Goal: Find contact information: Find contact information

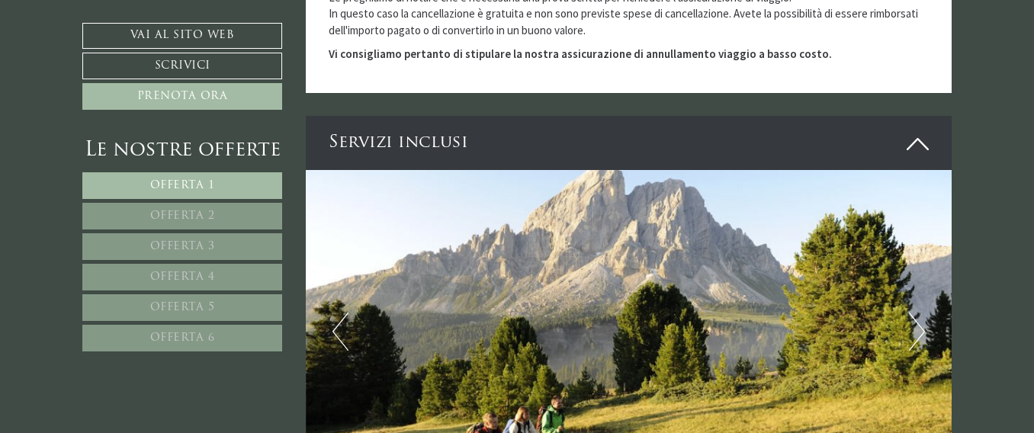
scroll to position [4348, 0]
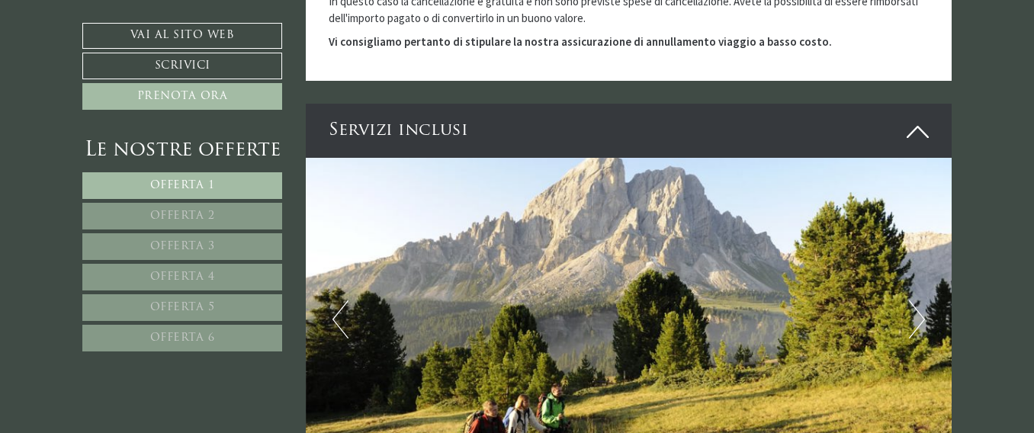
click at [265, 334] on link "Offerta 6" at bounding box center [182, 338] width 200 height 27
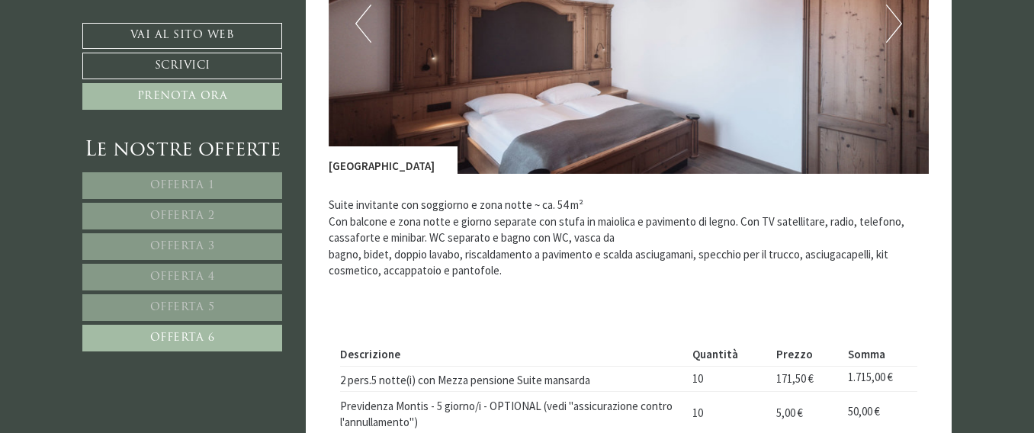
scroll to position [1297, 0]
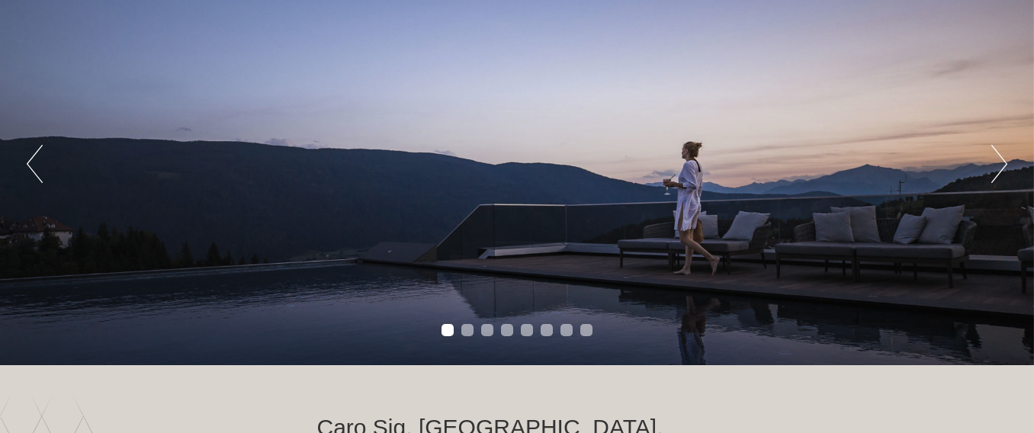
click at [1004, 161] on button "Next" at bounding box center [1000, 164] width 16 height 38
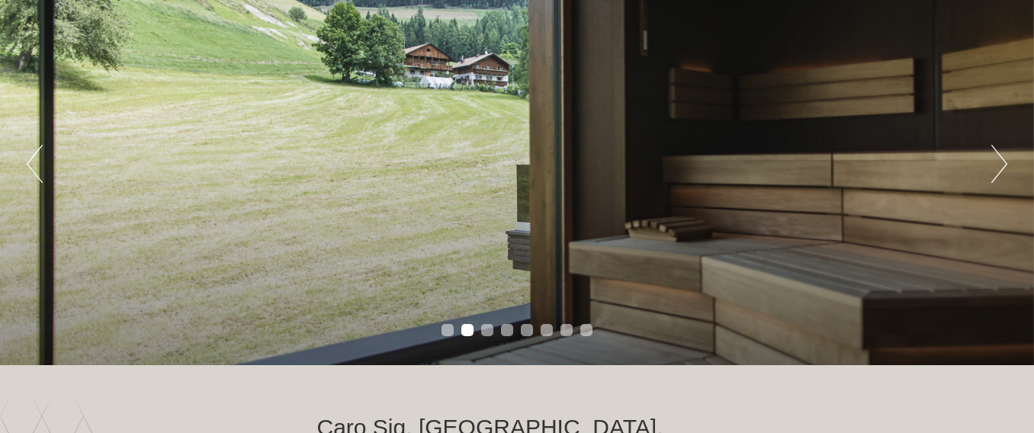
click at [1004, 161] on button "Next" at bounding box center [1000, 164] width 16 height 38
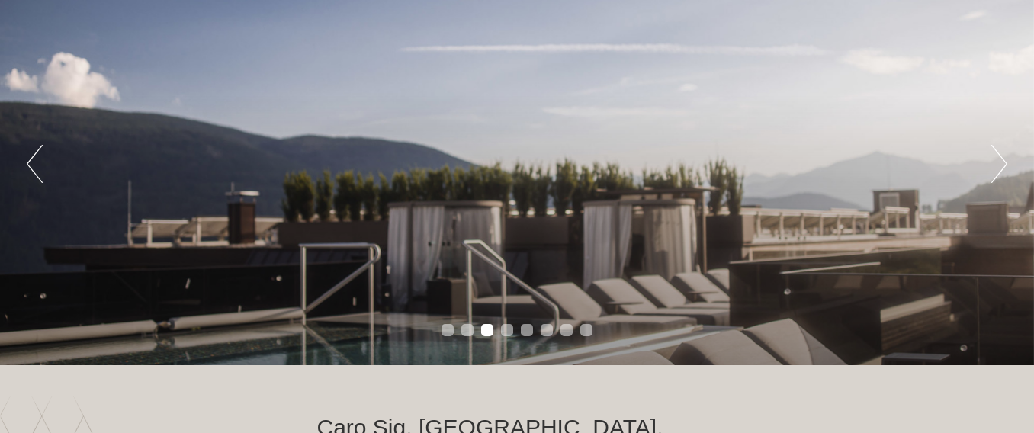
click at [1004, 161] on button "Next" at bounding box center [1000, 164] width 16 height 38
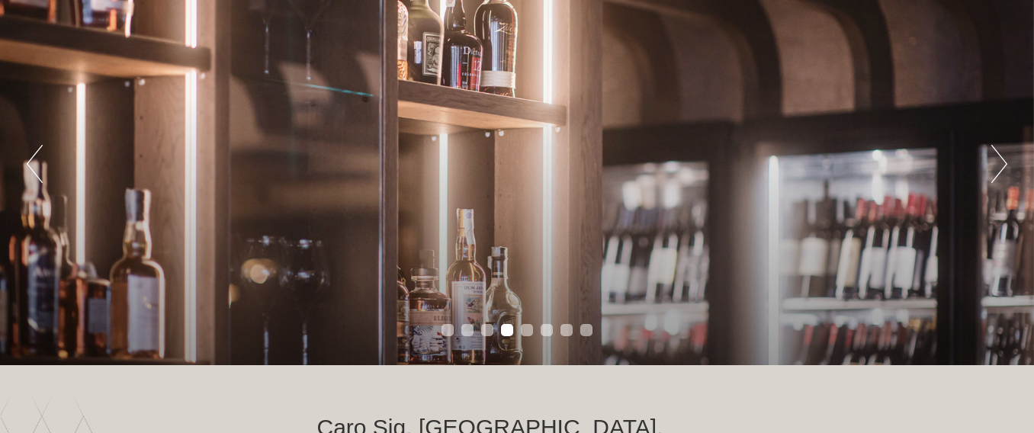
click at [1004, 161] on button "Next" at bounding box center [1000, 164] width 16 height 38
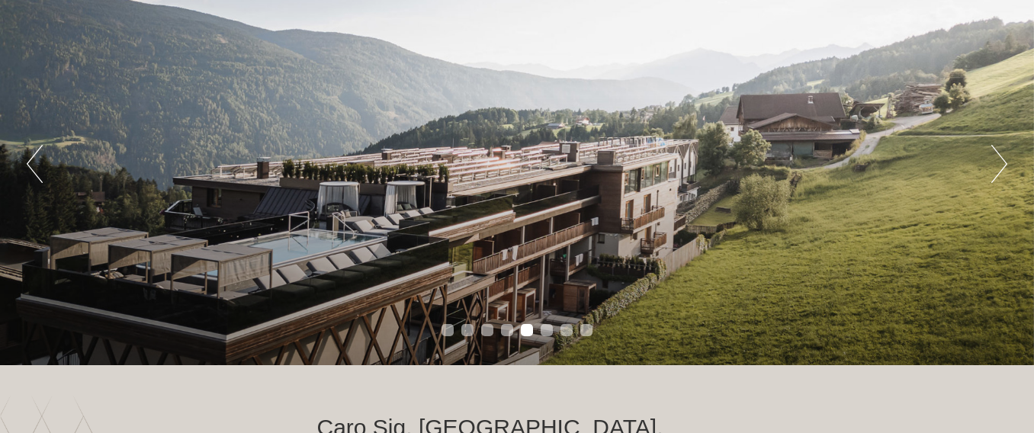
click at [1004, 161] on button "Next" at bounding box center [1000, 164] width 16 height 38
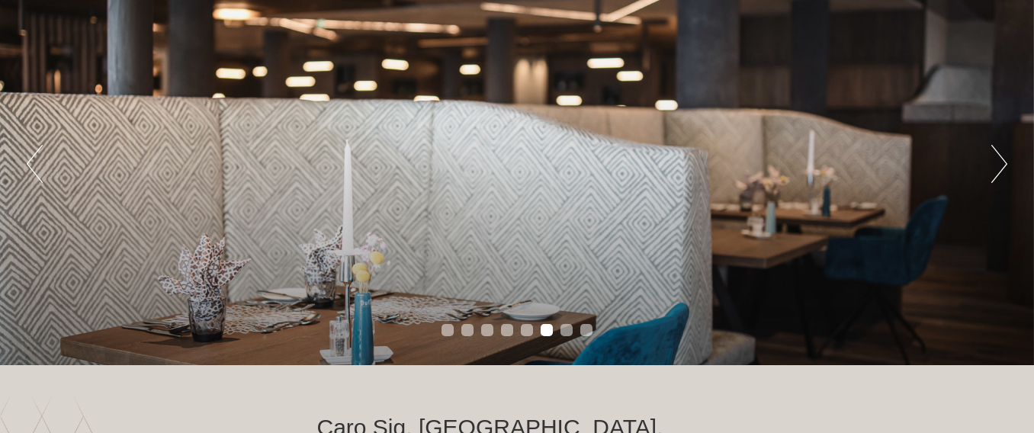
click at [1004, 161] on button "Next" at bounding box center [1000, 164] width 16 height 38
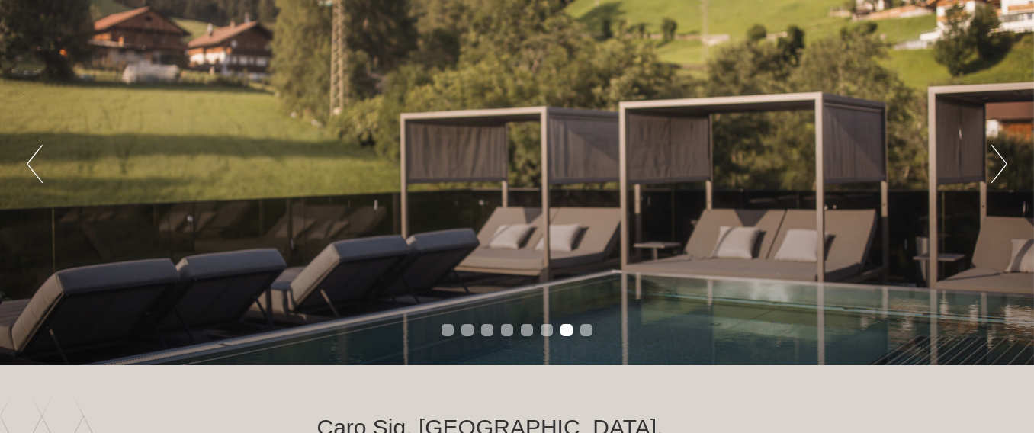
click at [1004, 161] on button "Next" at bounding box center [1000, 164] width 16 height 38
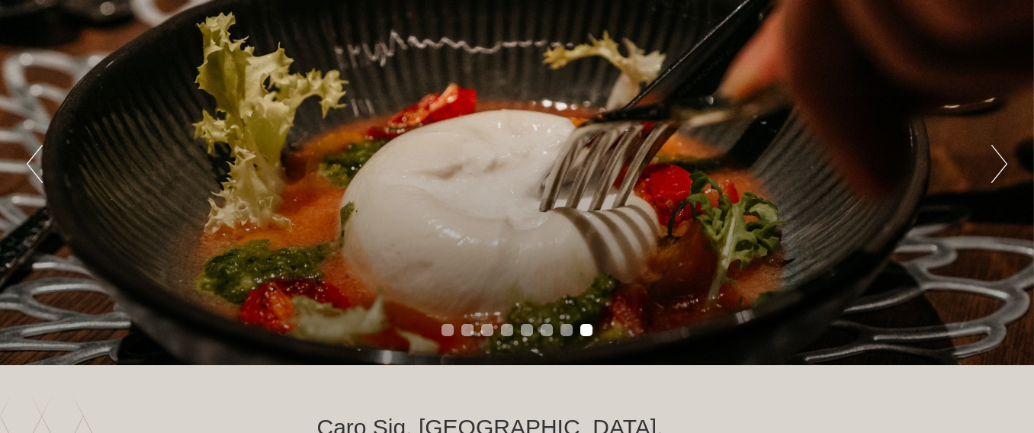
click at [1005, 161] on button "Next" at bounding box center [1000, 164] width 16 height 38
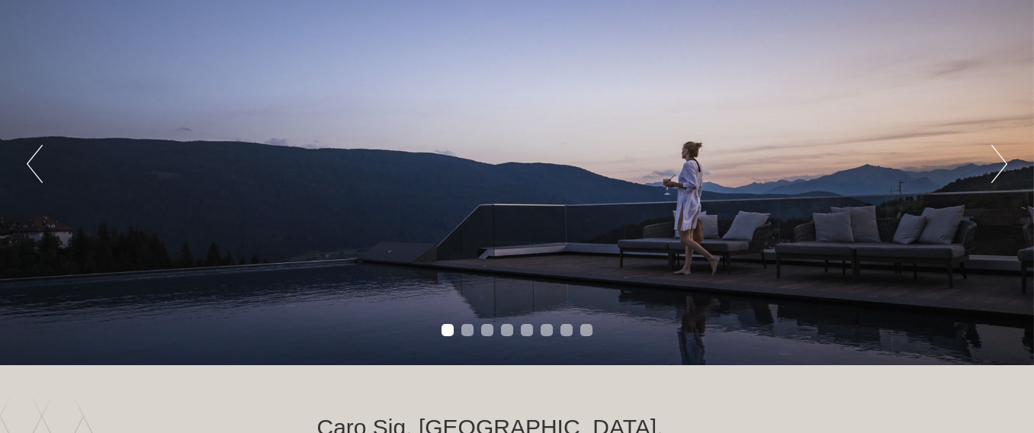
click at [1005, 161] on button "Next" at bounding box center [1000, 164] width 16 height 38
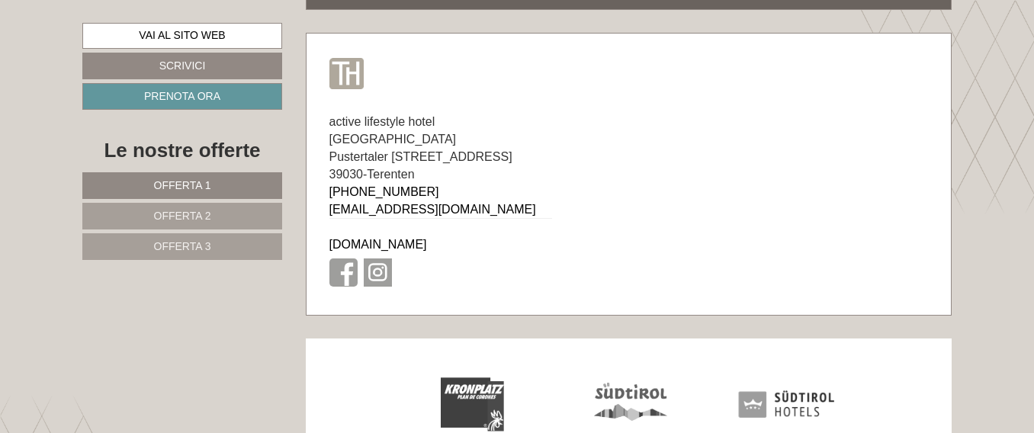
scroll to position [9382, 0]
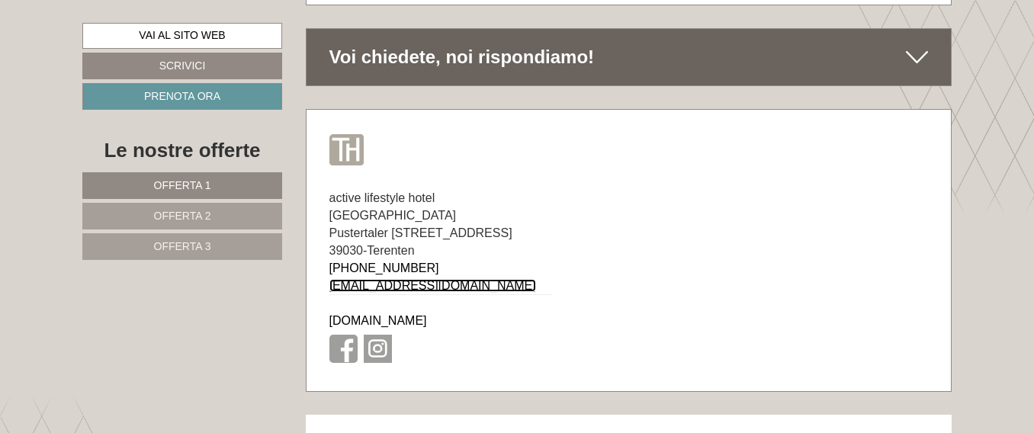
click at [429, 279] on link "info@terentnerhof.com" at bounding box center [433, 285] width 207 height 13
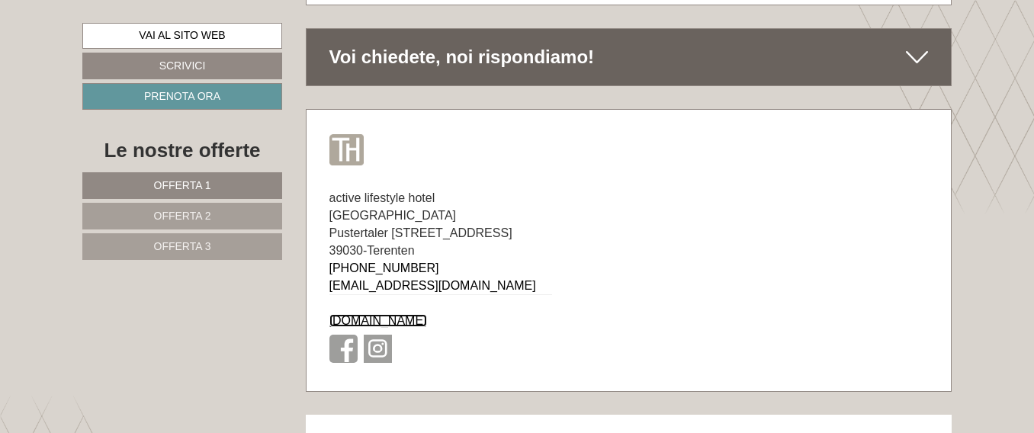
click at [409, 314] on link "www.terentnerhof.com" at bounding box center [379, 320] width 98 height 13
